Goal: Information Seeking & Learning: Learn about a topic

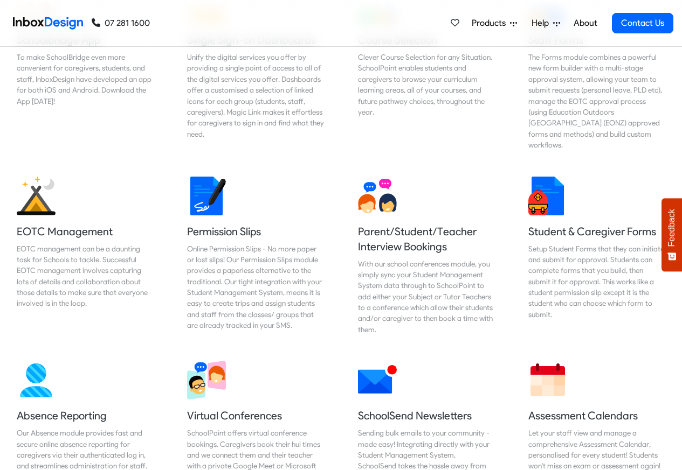
scroll to position [2250, 0]
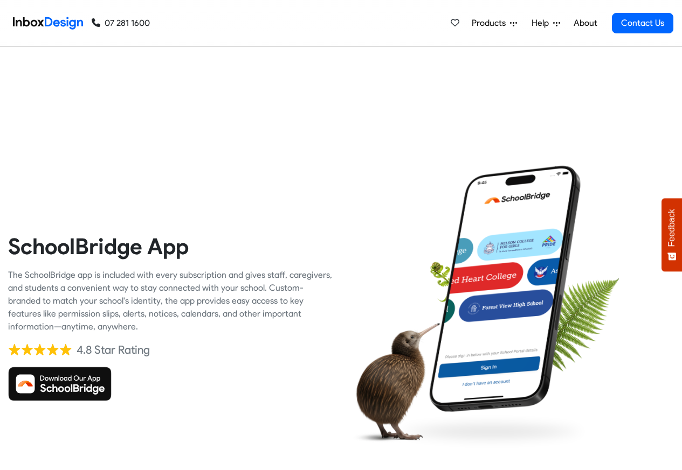
checkbox input "true"
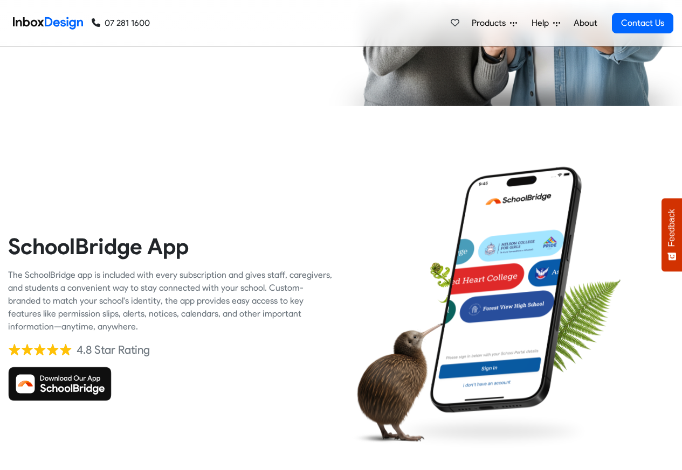
checkbox input "true"
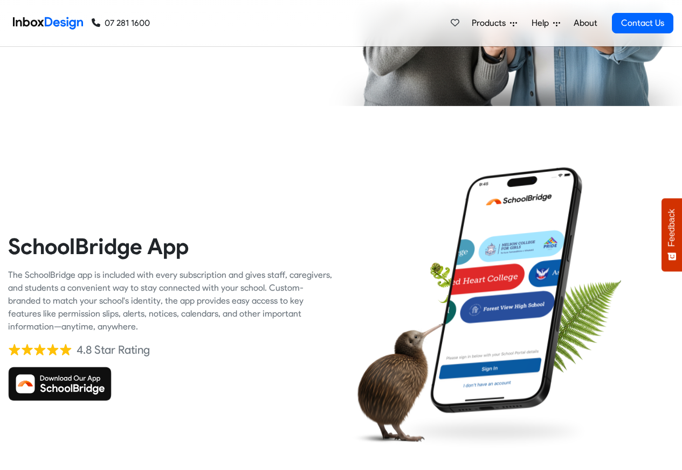
checkbox input "true"
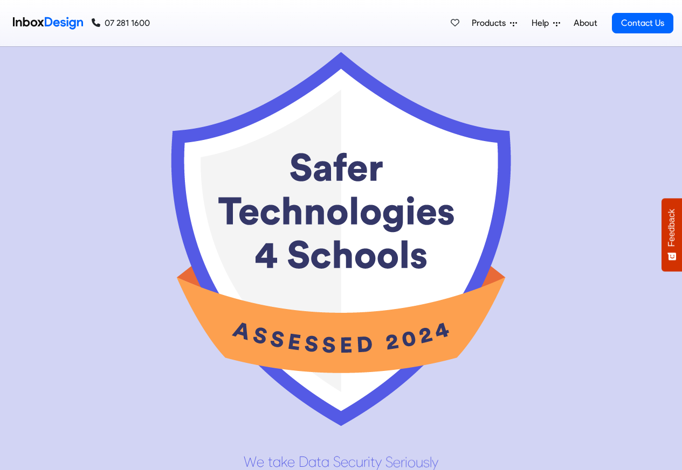
scroll to position [5173, 0]
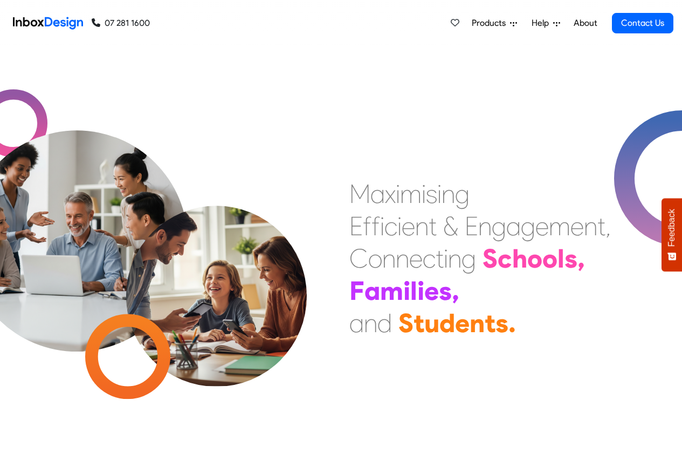
click at [497, 23] on span "Products" at bounding box center [491, 23] width 38 height 13
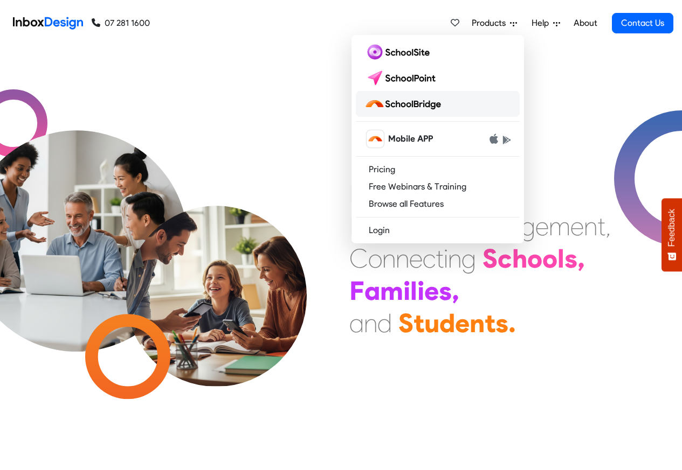
click at [398, 105] on img at bounding box center [404, 103] width 81 height 17
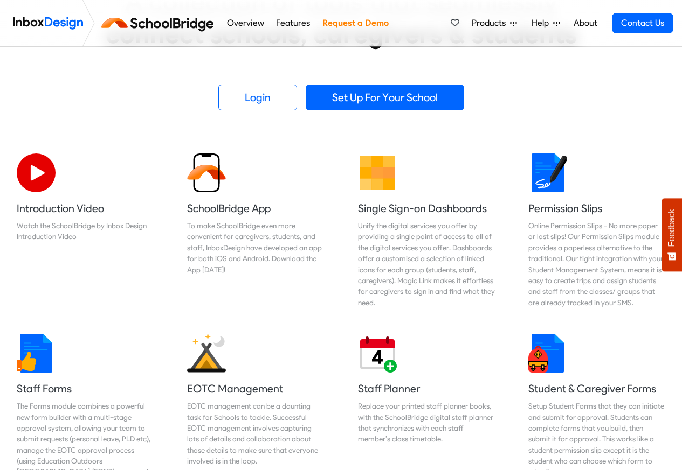
scroll to position [259, 0]
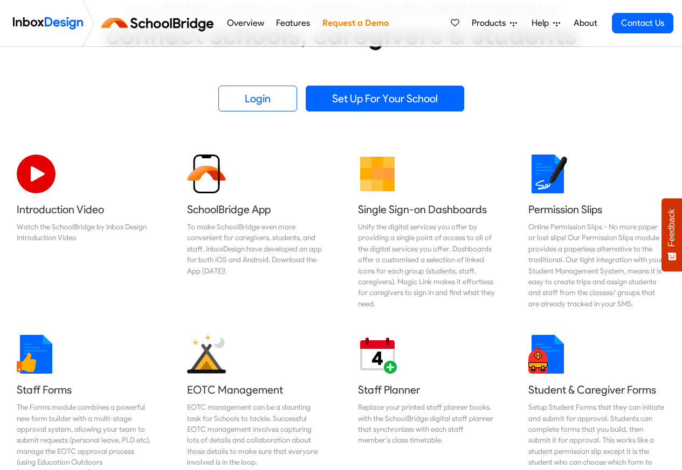
click at [292, 23] on link "Features" at bounding box center [293, 23] width 40 height 22
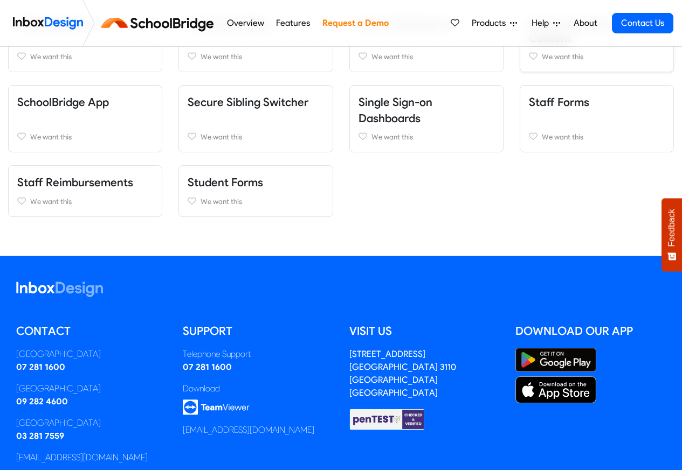
scroll to position [388, 0]
